Goal: Communication & Community: Answer question/provide support

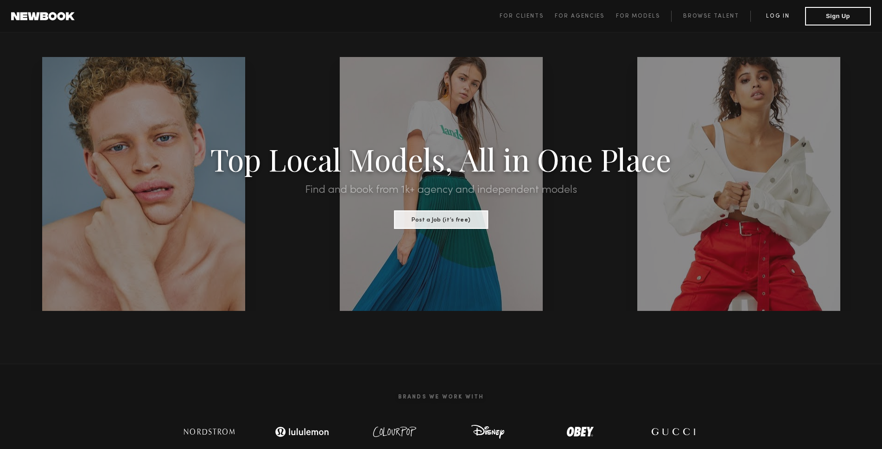
click at [775, 16] on link "Log in" at bounding box center [777, 16] width 55 height 11
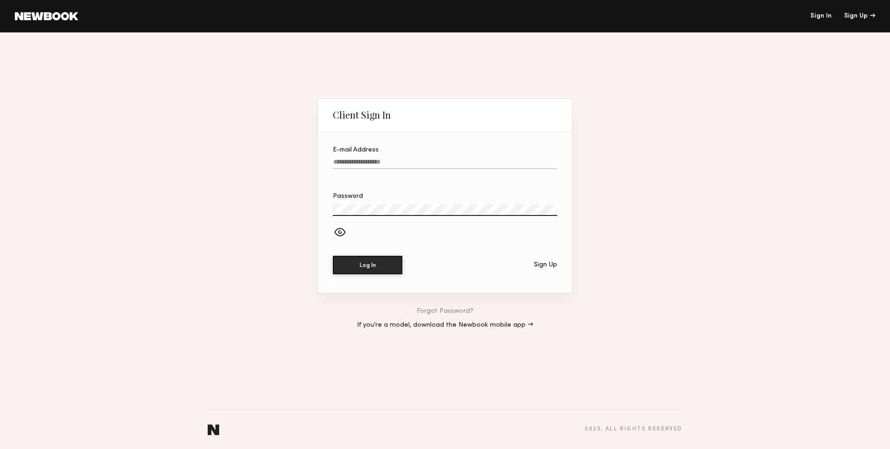
click at [398, 155] on label "E-mail Address" at bounding box center [445, 163] width 224 height 32
click at [398, 158] on input "E-mail Address" at bounding box center [445, 163] width 224 height 11
type input "**********"
click at [333, 256] on button "Log In" at bounding box center [368, 265] width 70 height 19
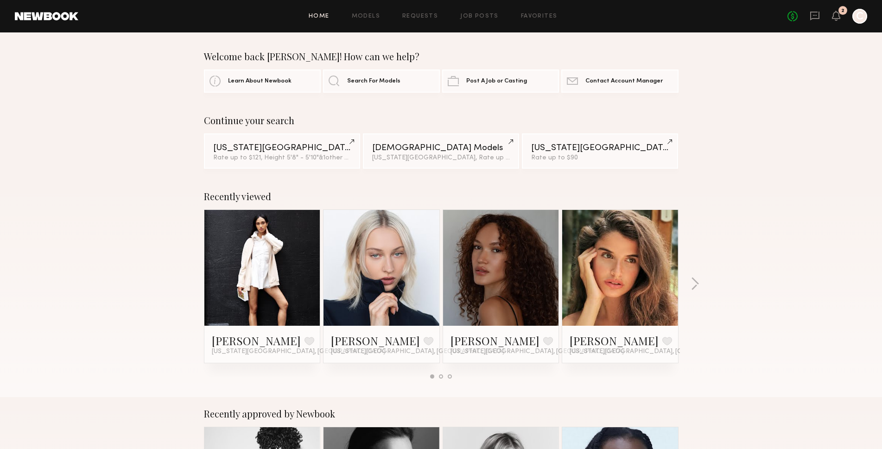
click at [820, 13] on div "No fees up to $5,000 2 C" at bounding box center [827, 16] width 80 height 15
click at [818, 14] on icon at bounding box center [815, 16] width 10 height 10
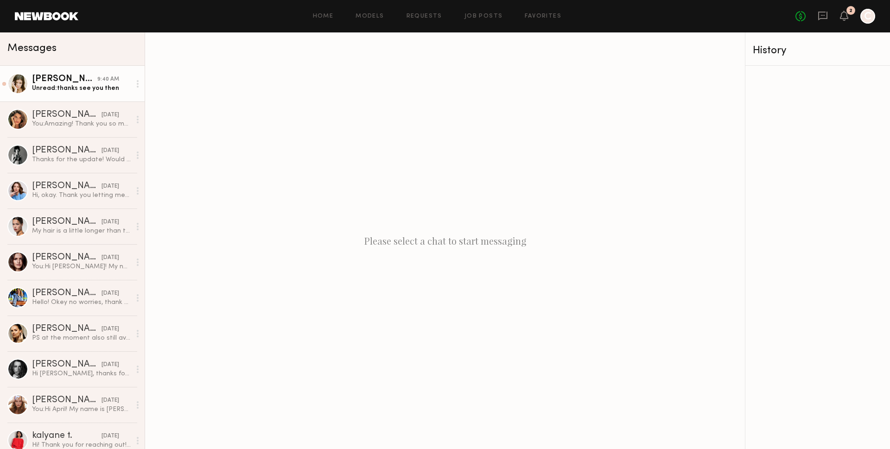
click at [66, 91] on div "Unread: thanks see you then" at bounding box center [81, 88] width 99 height 9
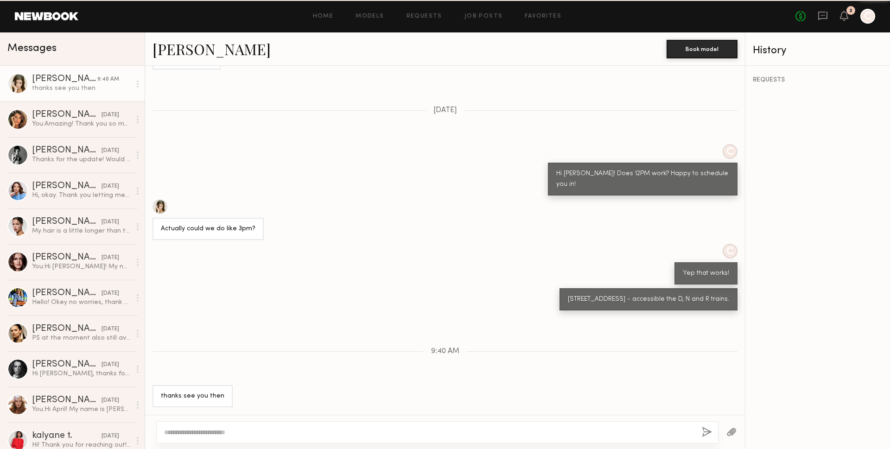
scroll to position [457, 0]
